Goal: Navigation & Orientation: Find specific page/section

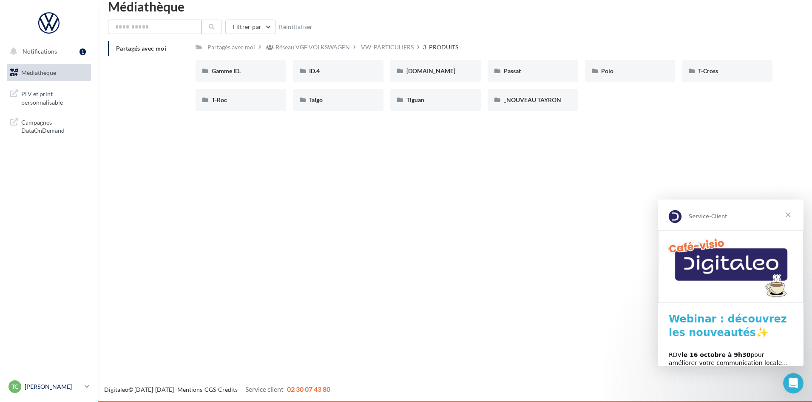
click at [69, 387] on p "[PERSON_NAME]" at bounding box center [53, 386] width 57 height 9
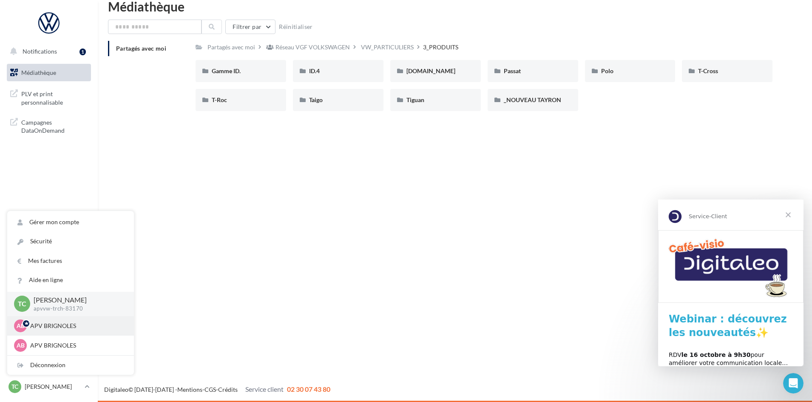
click at [91, 318] on div "AB APV BRIGNOLES apvskoda-trch-83170" at bounding box center [70, 326] width 127 height 20
click at [87, 340] on div "AB APV BRIGNOLES apvseat-trch-83170" at bounding box center [70, 345] width 113 height 13
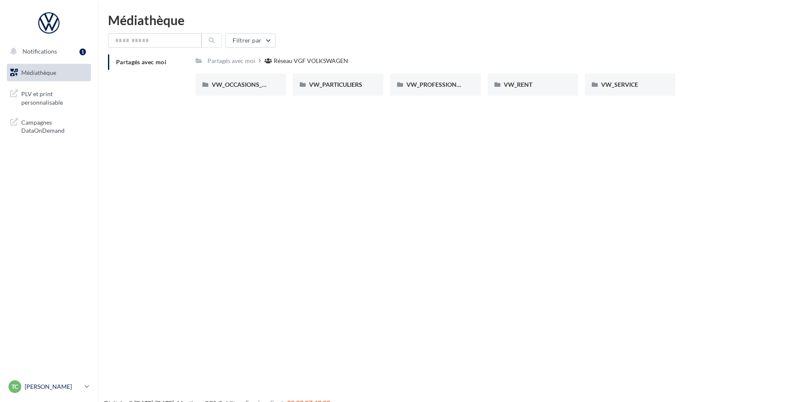
click at [58, 382] on div "[PERSON_NAME] [PERSON_NAME]-trch-83170" at bounding box center [45, 386] width 73 height 13
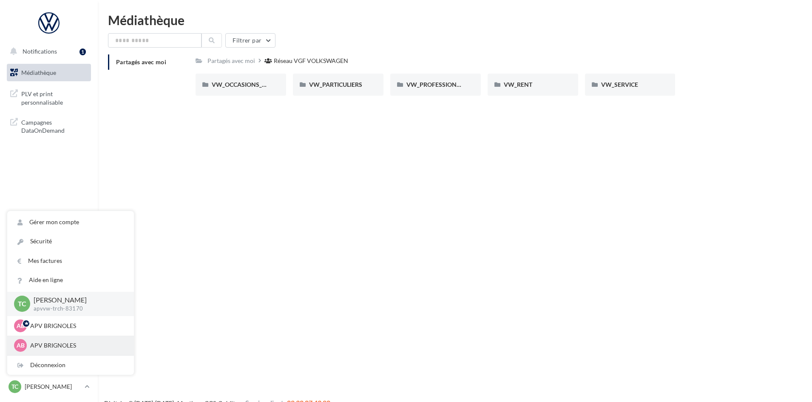
click at [71, 341] on p "APV BRIGNOLES" at bounding box center [77, 345] width 94 height 9
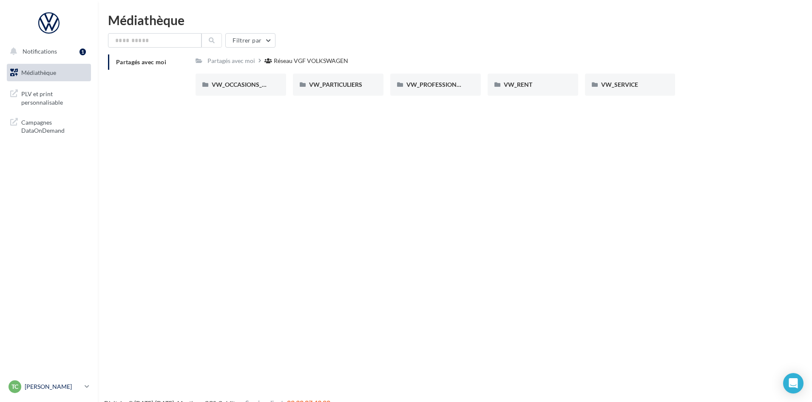
click at [79, 386] on p "[PERSON_NAME]" at bounding box center [53, 386] width 57 height 9
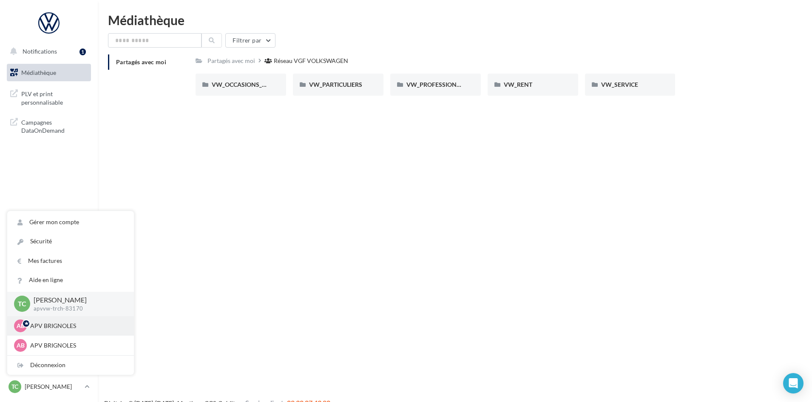
click at [59, 331] on div "AB APV BRIGNOLES apvskoda-trch-83170" at bounding box center [70, 325] width 113 height 13
